Goal: Information Seeking & Learning: Learn about a topic

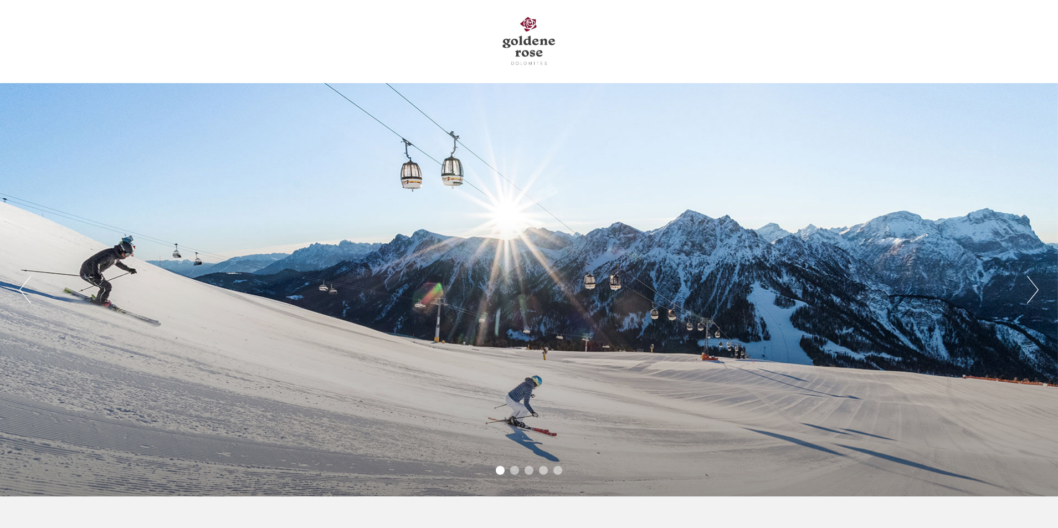
click at [1035, 291] on button "Next" at bounding box center [1033, 290] width 12 height 28
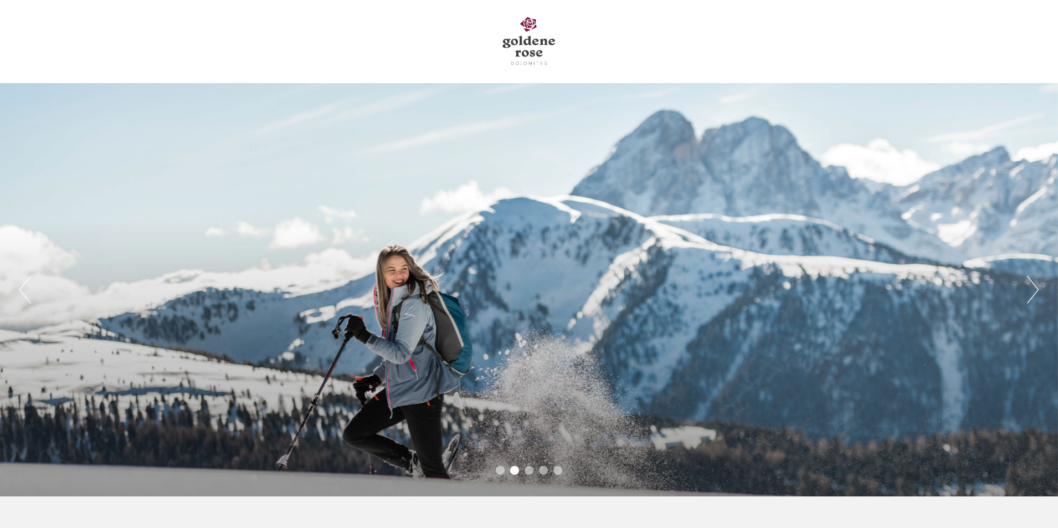
click at [1035, 291] on button "Next" at bounding box center [1033, 290] width 12 height 28
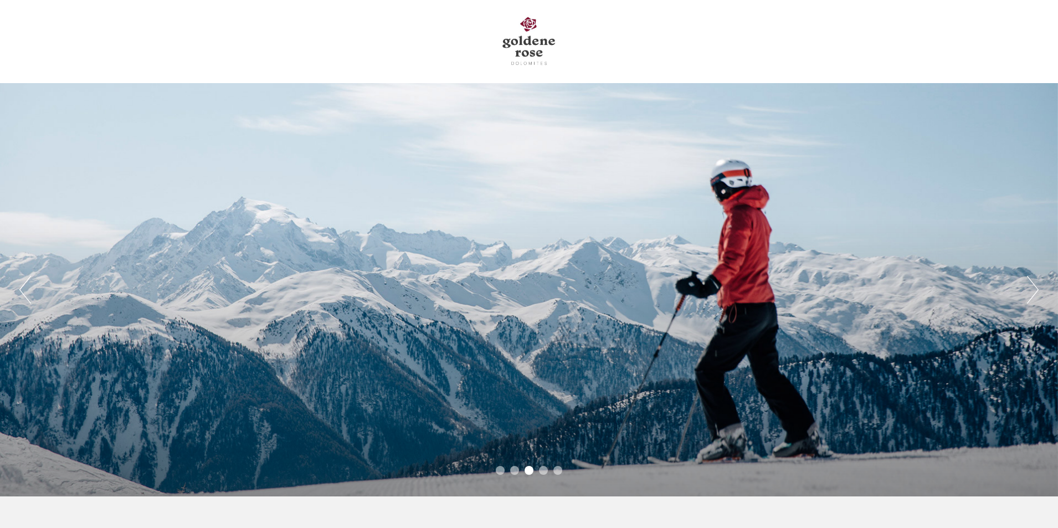
click at [1035, 291] on button "Next" at bounding box center [1033, 290] width 12 height 28
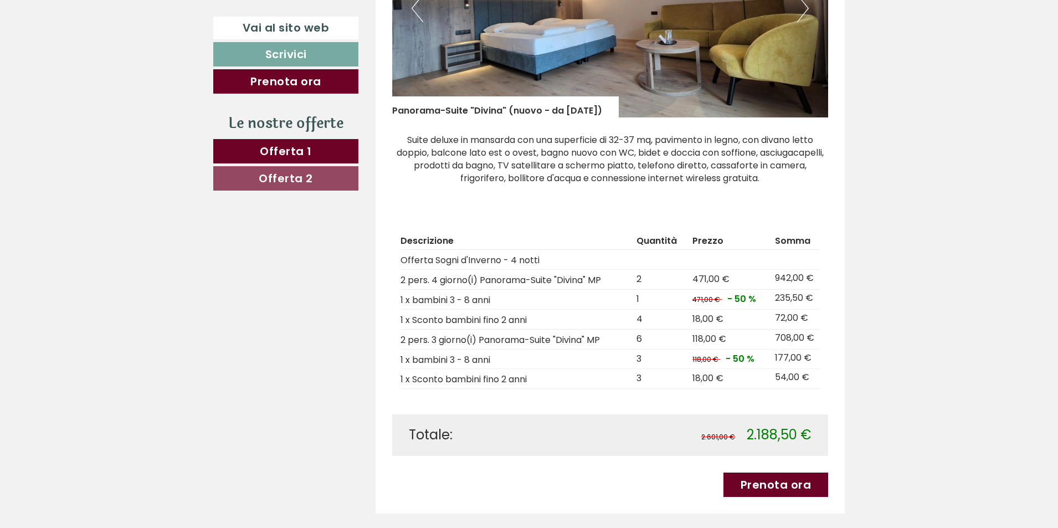
scroll to position [831, 0]
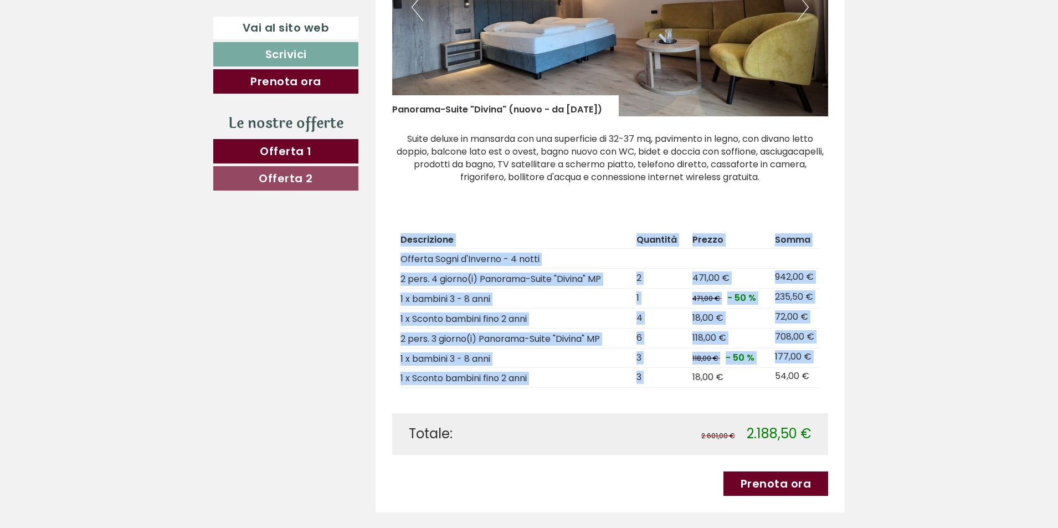
drag, startPoint x: 691, startPoint y: 378, endPoint x: 831, endPoint y: 376, distance: 140.7
click at [831, 376] on div "Offerta 1 di 2 Offerta 1 1x Panorama-Suite "Divina" (nuovo - da [DATE]) 4 Perso…" at bounding box center [611, 111] width 470 height 803
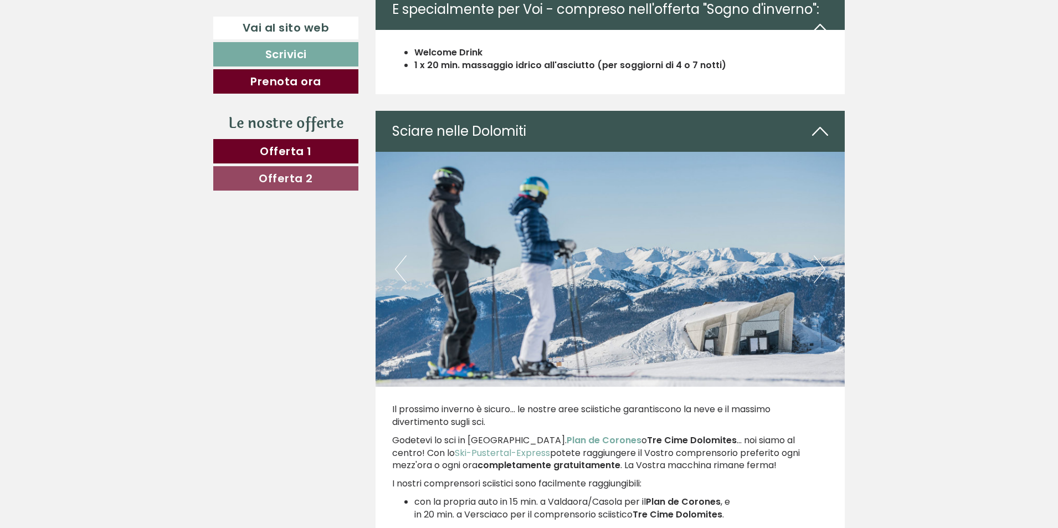
scroll to position [3157, 0]
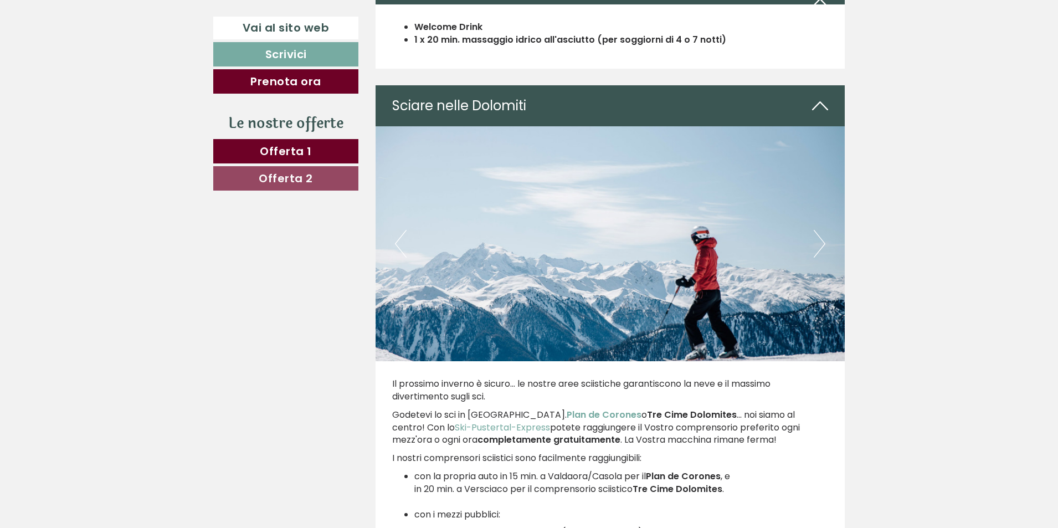
drag, startPoint x: 410, startPoint y: 19, endPoint x: 627, endPoint y: 88, distance: 227.7
click at [627, 87] on div "Offerta 1 di 2 Offerta 1 1x Panorama-Suite "Divina" (nuovo - da [DATE]) 4 Perso…" at bounding box center [610, 416] width 486 height 6064
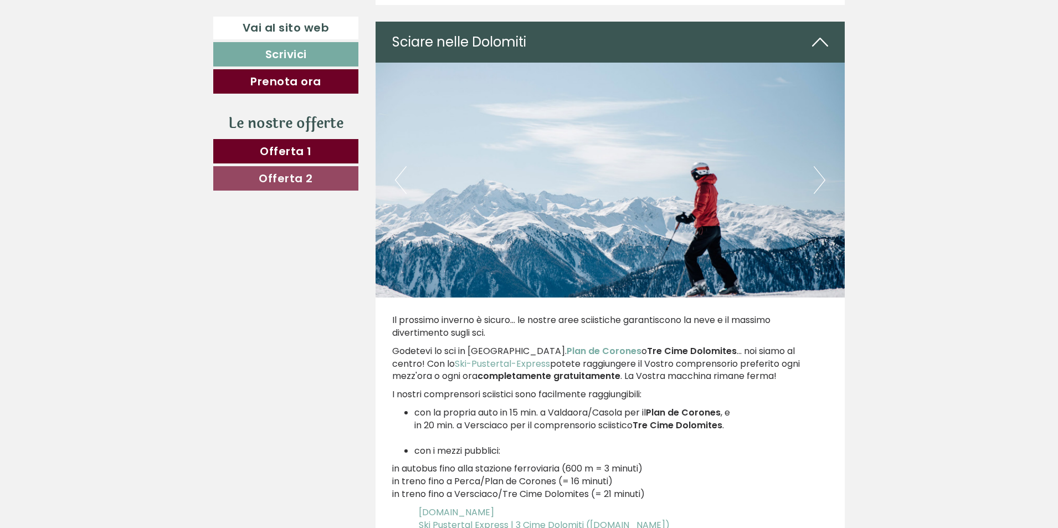
scroll to position [3378, 0]
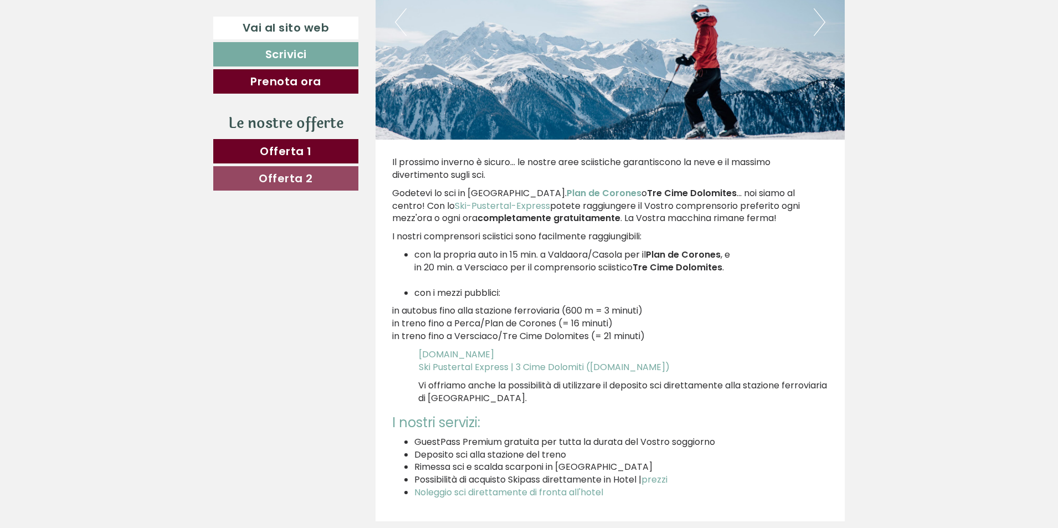
click at [470, 173] on p "Il prossimo inverno è sicuro... le nostre aree sciistiche garantiscono la neve …" at bounding box center [610, 168] width 436 height 25
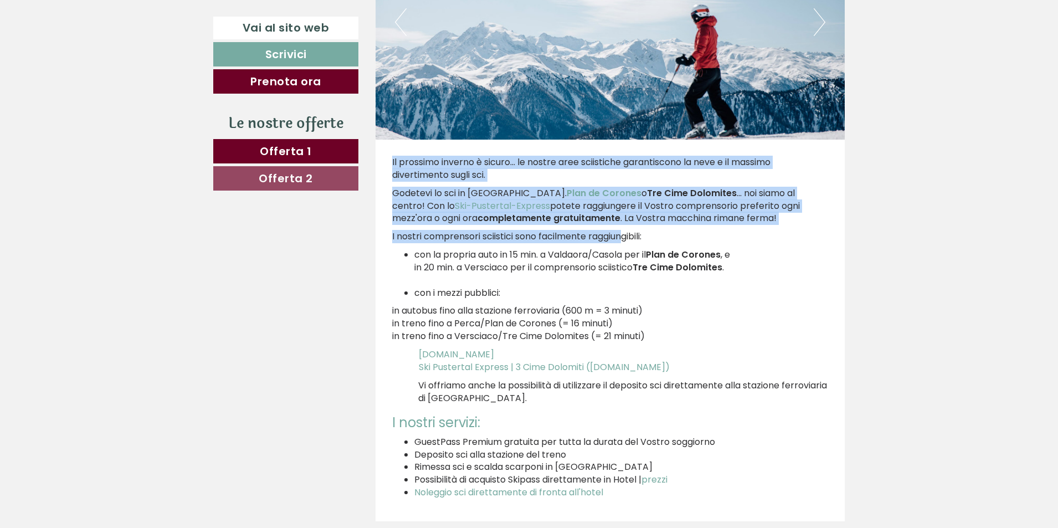
drag, startPoint x: 392, startPoint y: 158, endPoint x: 606, endPoint y: 234, distance: 227.9
click at [628, 231] on div "Il prossimo inverno è sicuro... le nostre aree sciistiche garantiscono la neve …" at bounding box center [611, 331] width 470 height 382
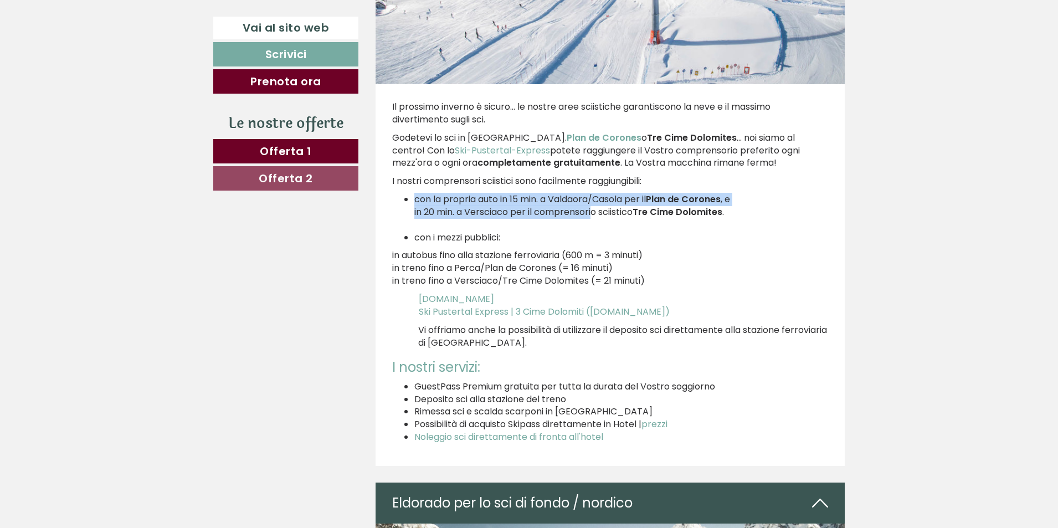
drag, startPoint x: 413, startPoint y: 198, endPoint x: 588, endPoint y: 215, distance: 175.9
click at [588, 215] on ul "con la propria auto in 15 min. a Valdaora/Casola per il Plan de Corones , e in …" at bounding box center [610, 218] width 436 height 50
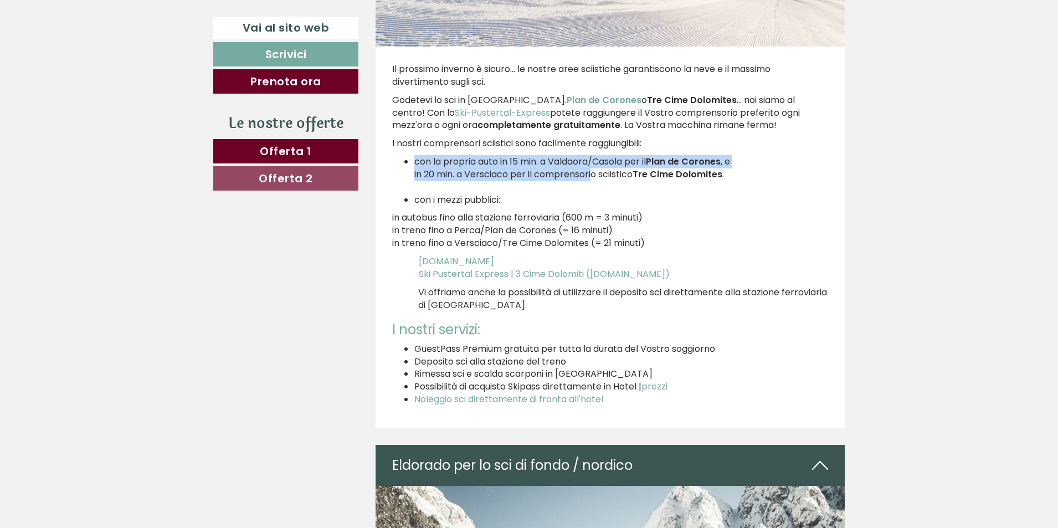
scroll to position [3489, 0]
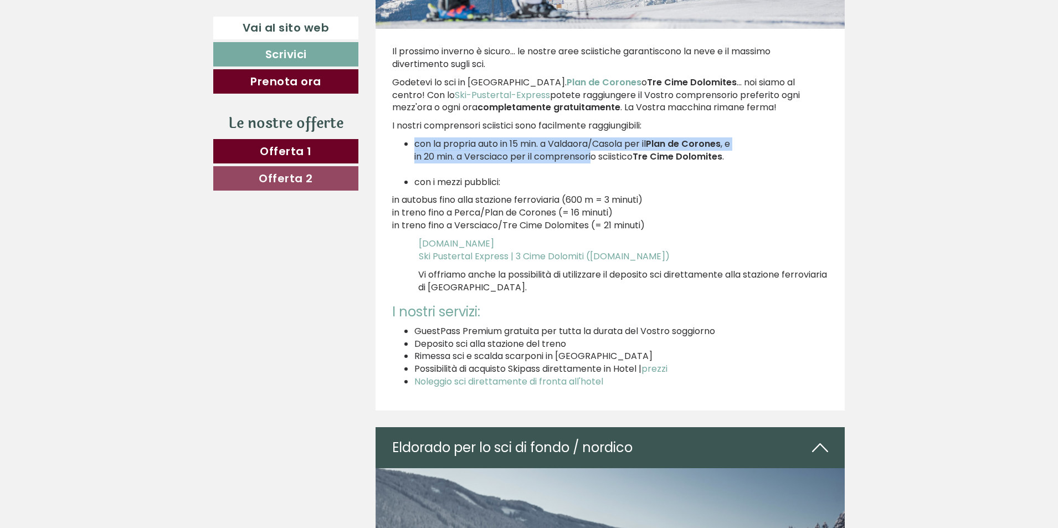
drag, startPoint x: 435, startPoint y: 201, endPoint x: 697, endPoint y: 227, distance: 263.8
click at [697, 227] on p "in autobus fino alla stazione ferroviaria (600 m = 3 minuti) in treno fino a [G…" at bounding box center [610, 213] width 436 height 38
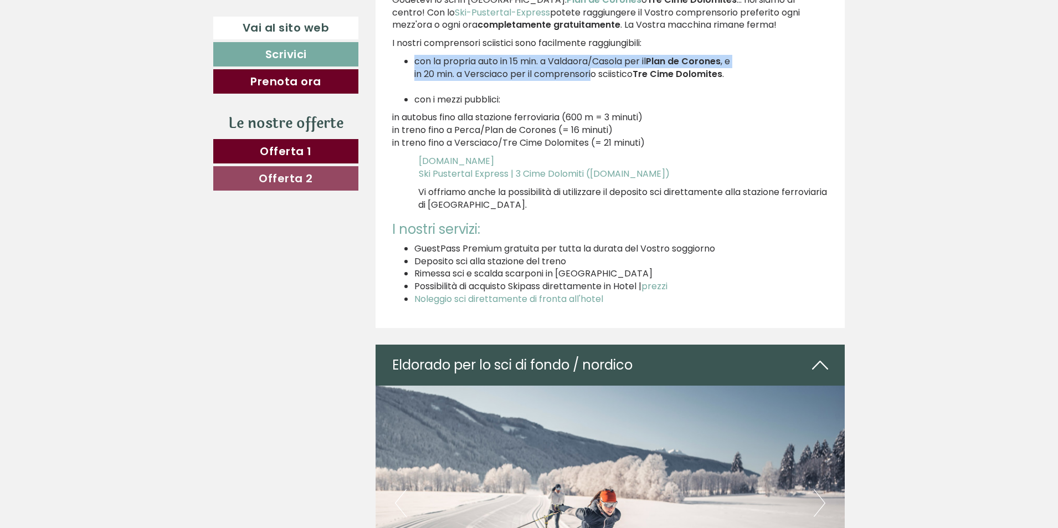
scroll to position [3600, 0]
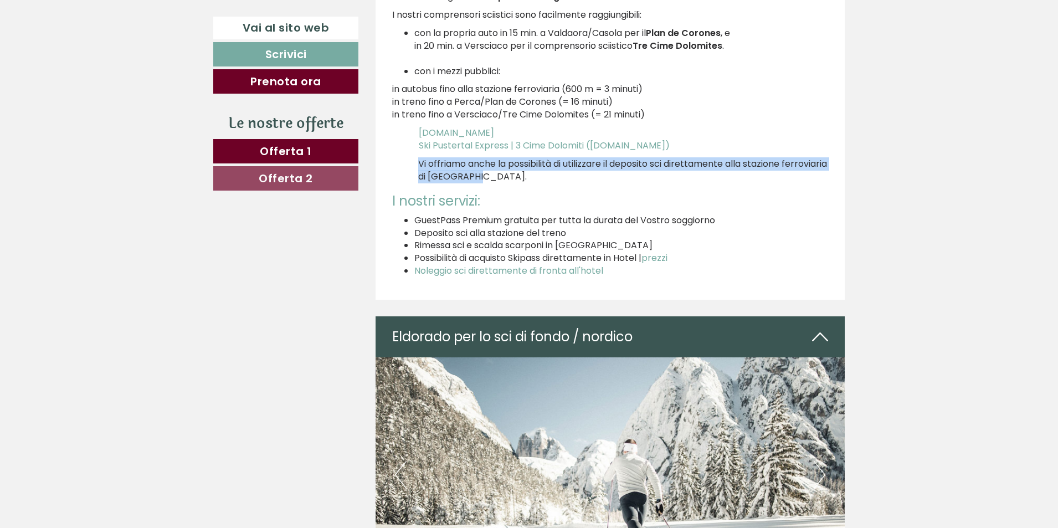
drag, startPoint x: 419, startPoint y: 163, endPoint x: 546, endPoint y: 180, distance: 127.4
click at [546, 180] on p "Vi offriamo anche la possibilità di utilizzare il deposito sci direttamente all…" at bounding box center [623, 170] width 410 height 25
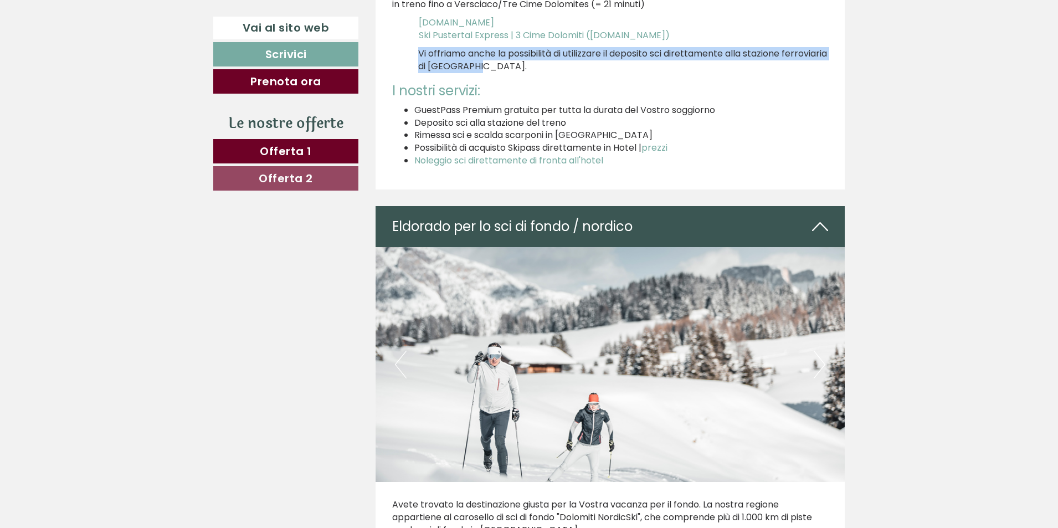
scroll to position [3711, 0]
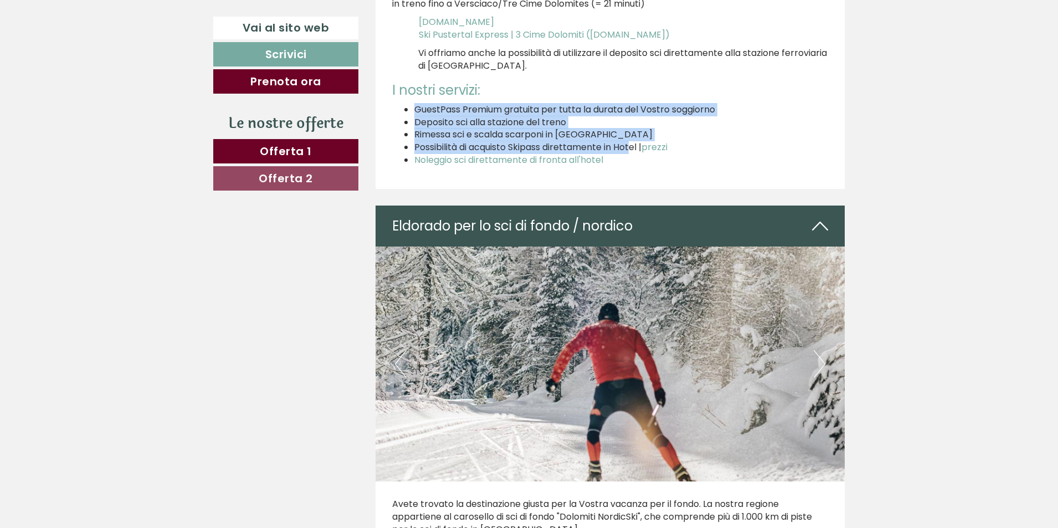
drag, startPoint x: 414, startPoint y: 106, endPoint x: 636, endPoint y: 144, distance: 224.7
click at [636, 144] on ul "GuestPass Premium gratuita per tutta la durata del Vostro soggiorno [GEOGRAPHIC…" at bounding box center [610, 135] width 436 height 63
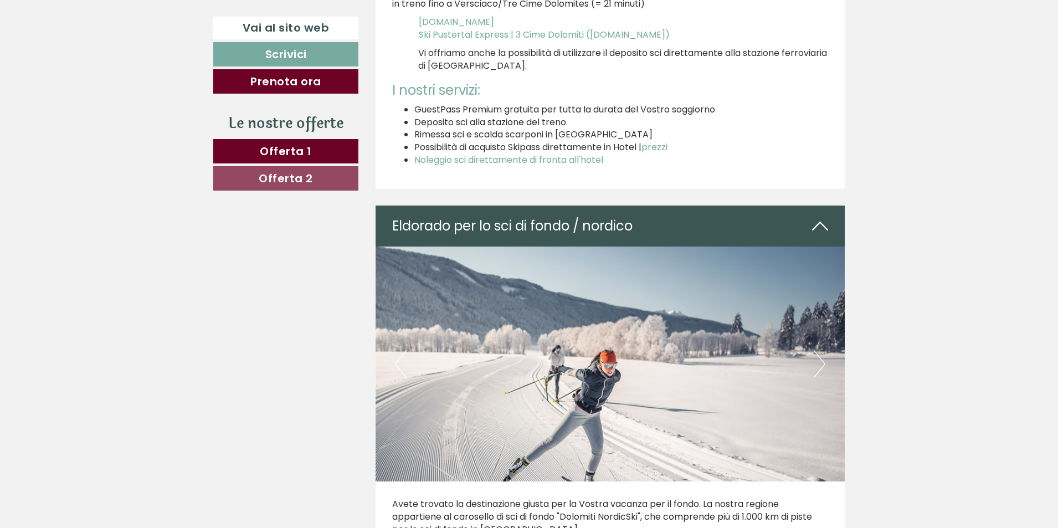
click at [798, 161] on li "Noleggio sci direttamente di fronta all'hotel" at bounding box center [621, 160] width 414 height 13
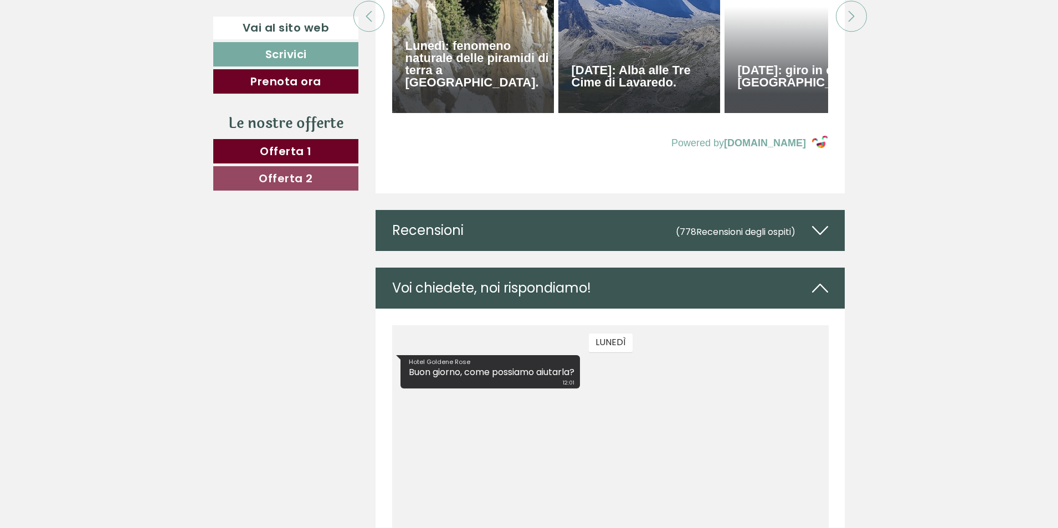
scroll to position [5428, 0]
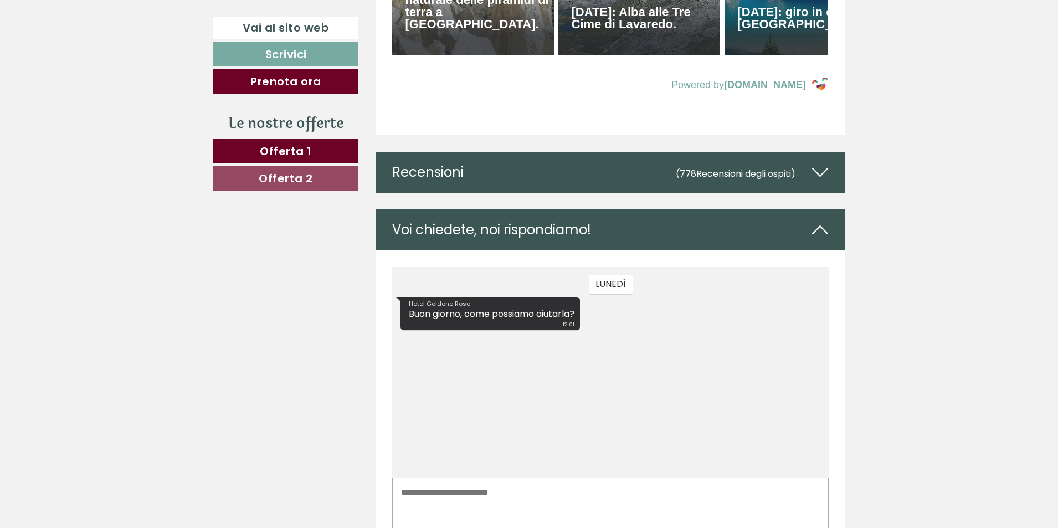
click at [816, 182] on icon at bounding box center [820, 172] width 16 height 19
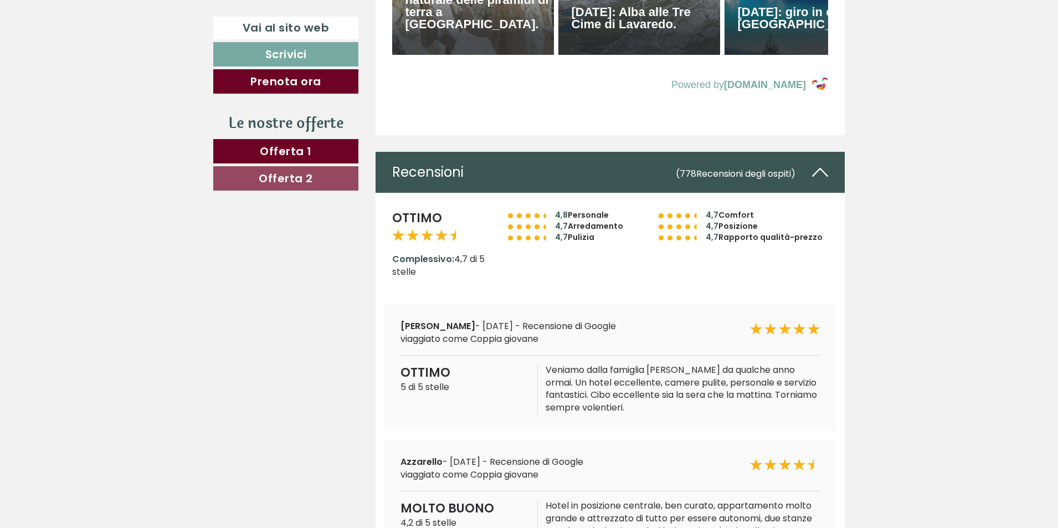
click at [816, 182] on icon at bounding box center [820, 172] width 16 height 19
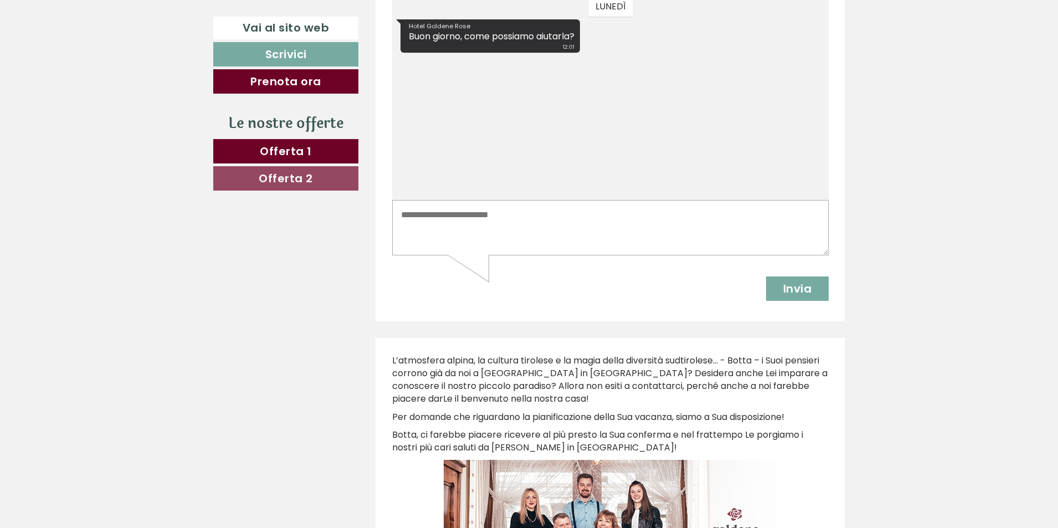
scroll to position [5815, 0]
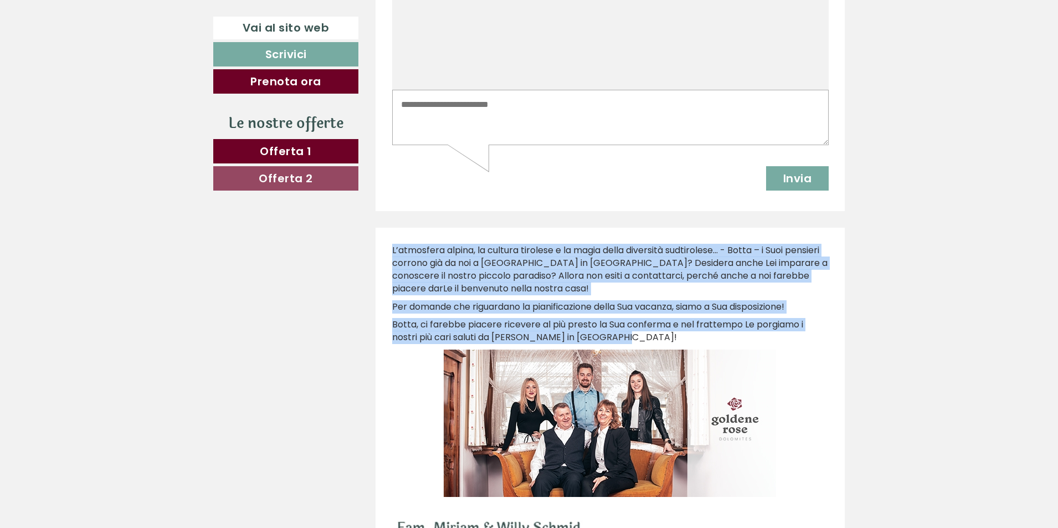
drag, startPoint x: 390, startPoint y: 265, endPoint x: 650, endPoint y: 356, distance: 274.7
click at [650, 356] on div "L’atmosfera alpina, la cultura tirolese e la magia della diversità sudtirolese……" at bounding box center [611, 398] width 470 height 340
click at [614, 313] on p "Per domande che riguardano la pianificazione della Sua vacanza, siamo a Sua dis…" at bounding box center [610, 307] width 436 height 13
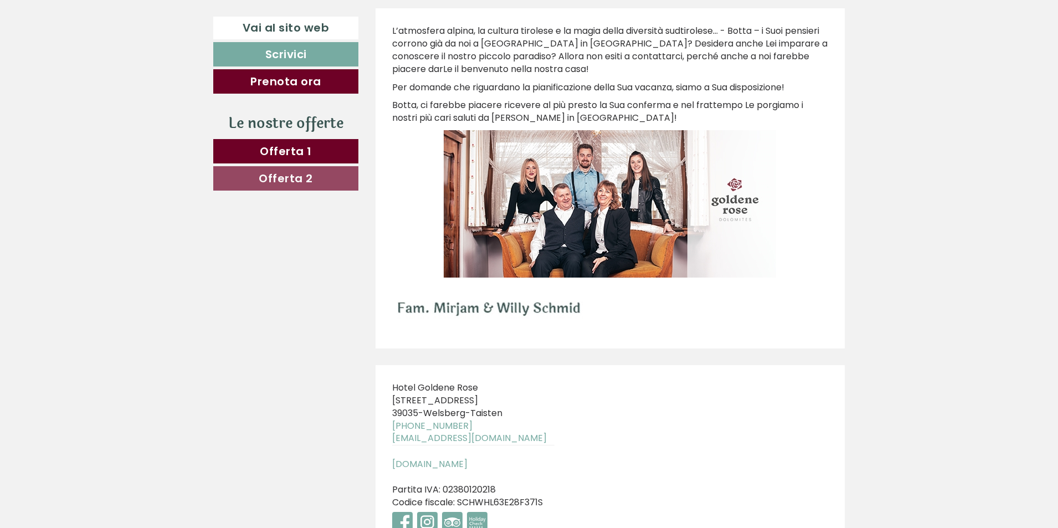
scroll to position [6129, 0]
